Goal: Register for event/course: Register for event/course

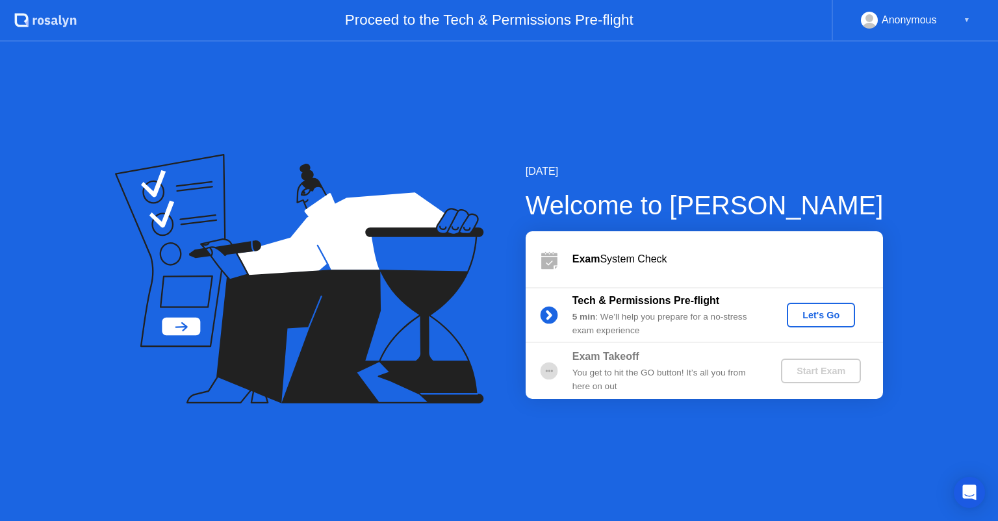
click at [801, 320] on div "Let's Go" at bounding box center [821, 315] width 58 height 10
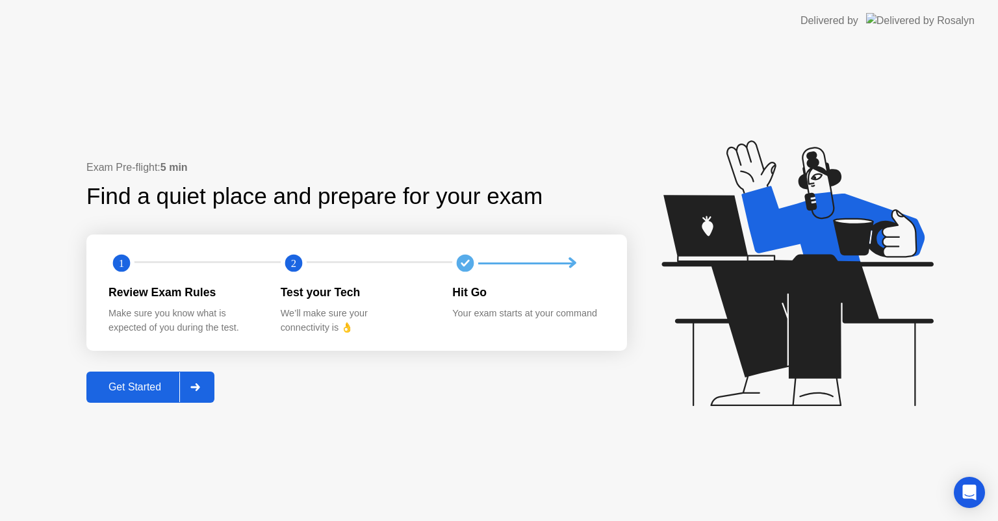
click at [112, 395] on button "Get Started" at bounding box center [150, 387] width 128 height 31
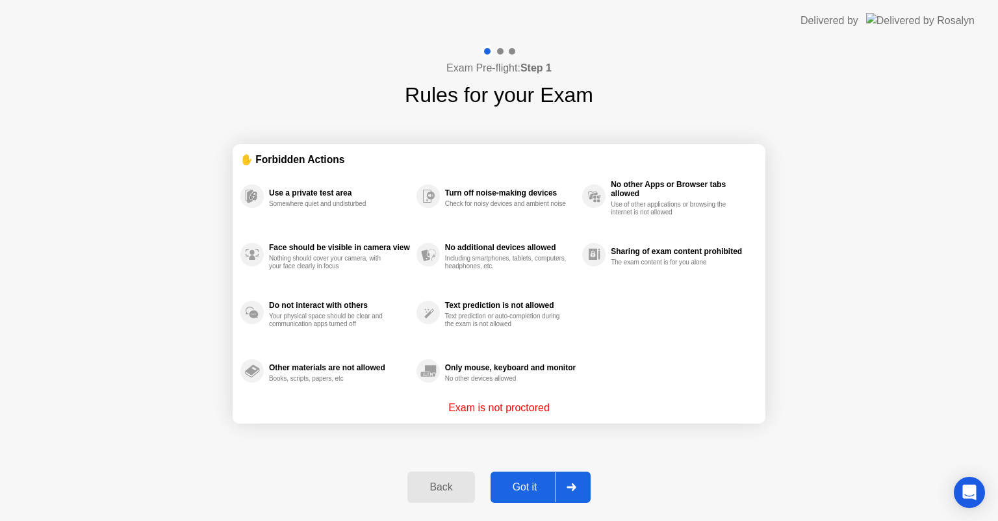
click at [537, 490] on div "Got it" at bounding box center [525, 488] width 61 height 12
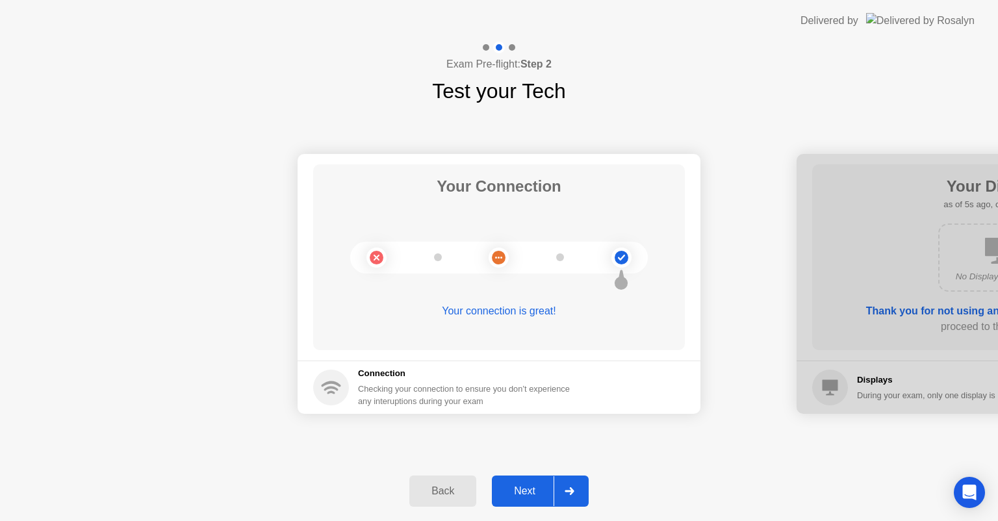
click at [525, 495] on div "Next" at bounding box center [525, 491] width 58 height 12
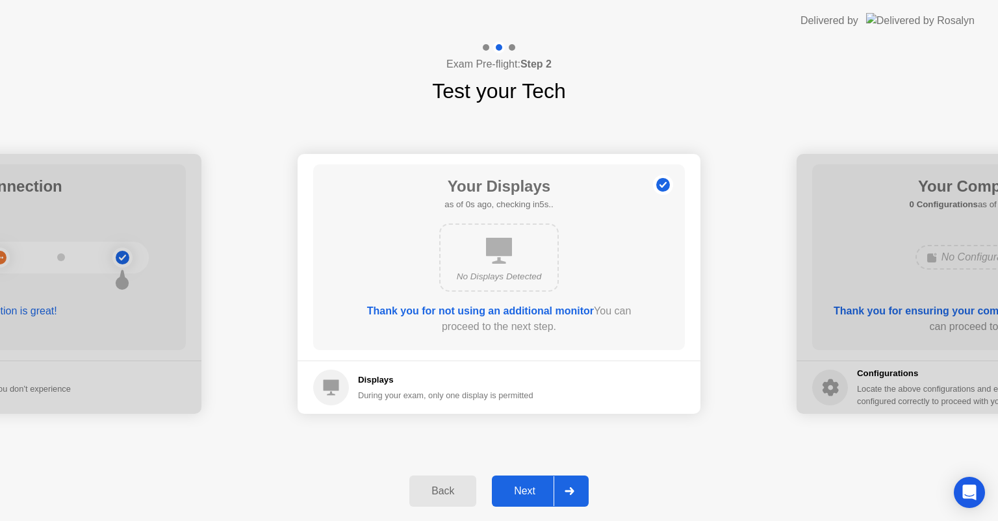
click at [525, 495] on div "Next" at bounding box center [525, 491] width 58 height 12
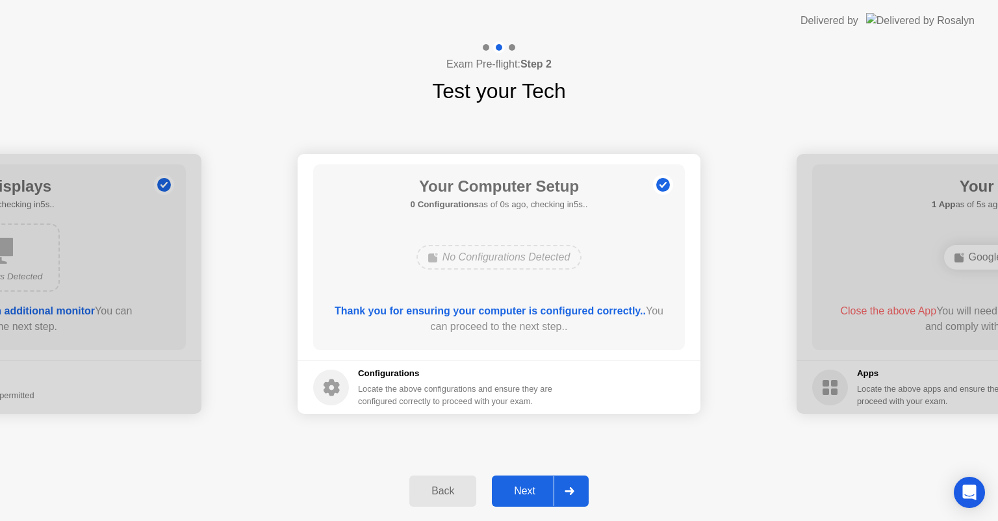
click at [525, 495] on div "Next" at bounding box center [525, 491] width 58 height 12
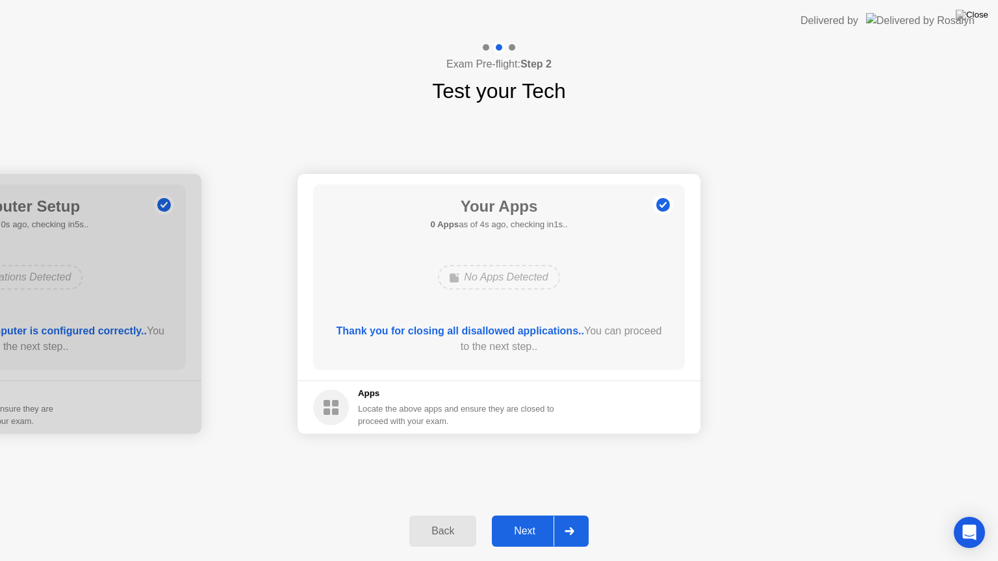
click at [519, 521] on div "Next" at bounding box center [525, 532] width 58 height 12
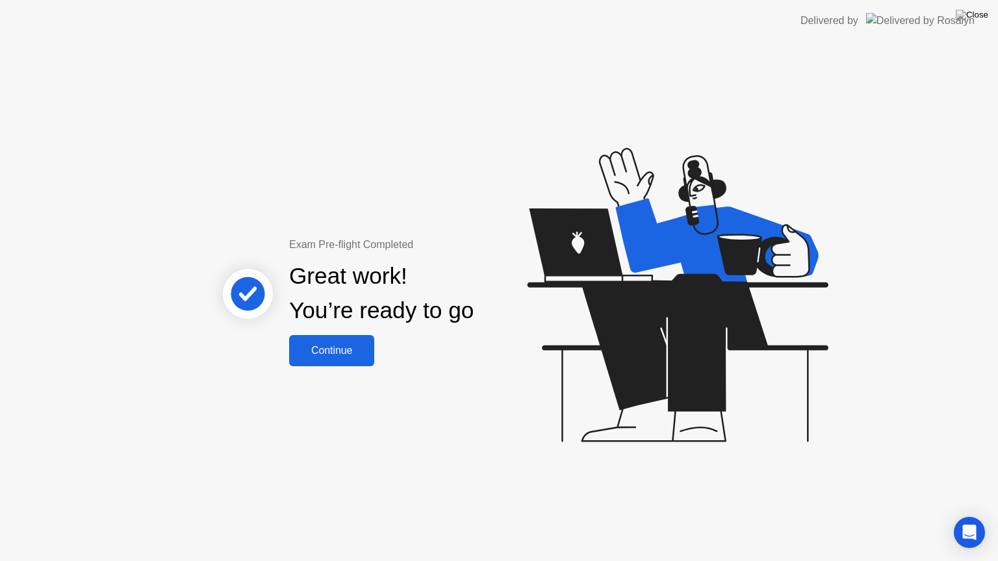
click at [344, 354] on div "Continue" at bounding box center [331, 351] width 77 height 12
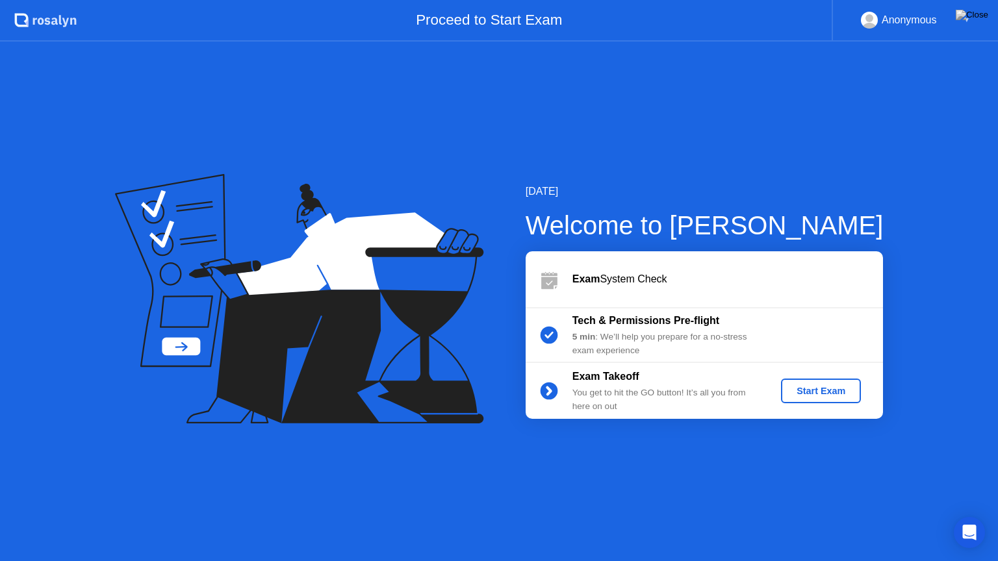
click at [834, 394] on div "Start Exam" at bounding box center [821, 391] width 70 height 10
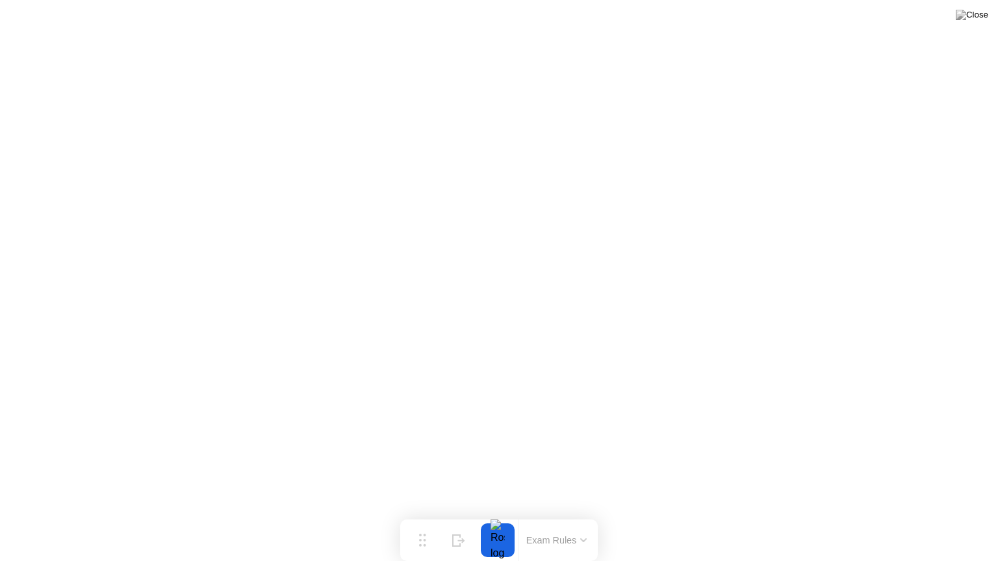
click at [560, 521] on button "Exam Rules" at bounding box center [556, 541] width 69 height 12
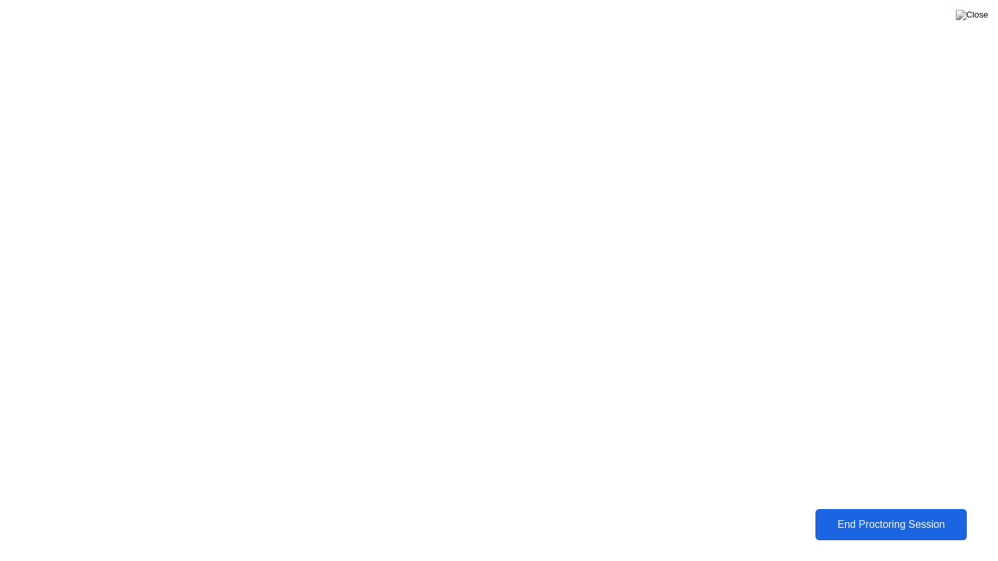
click at [855, 521] on div "End Proctoring Session" at bounding box center [891, 525] width 144 height 12
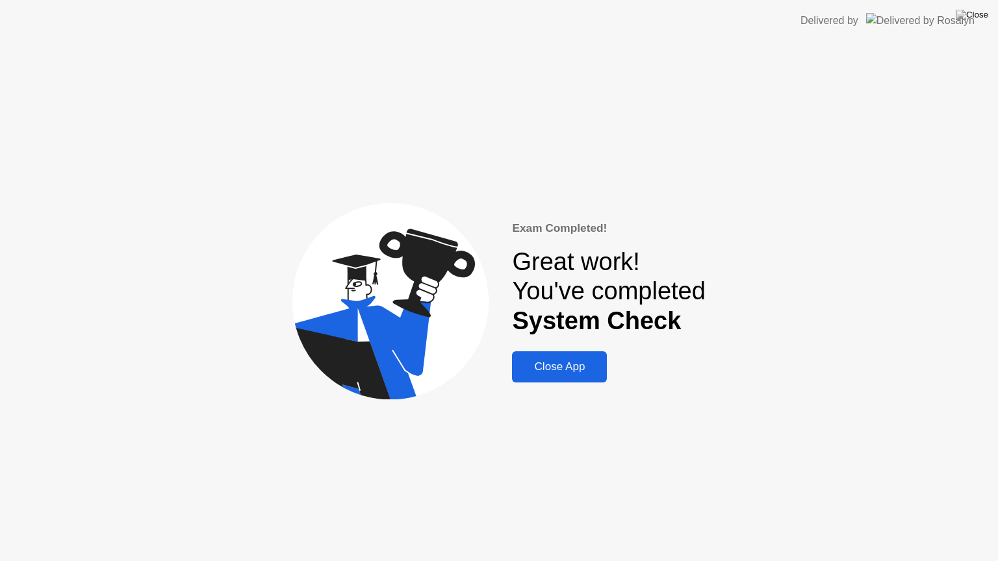
click at [580, 380] on button "Close App" at bounding box center [559, 367] width 95 height 31
